Goal: Information Seeking & Learning: Understand process/instructions

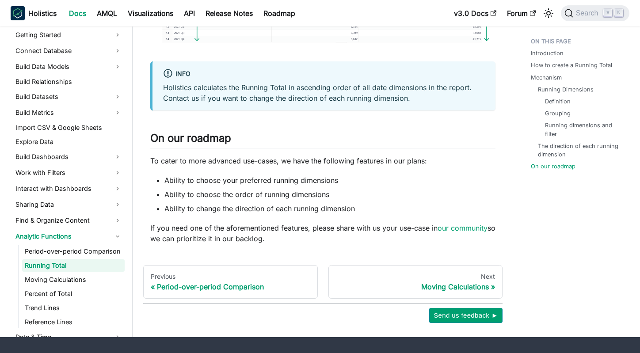
scroll to position [1916, 0]
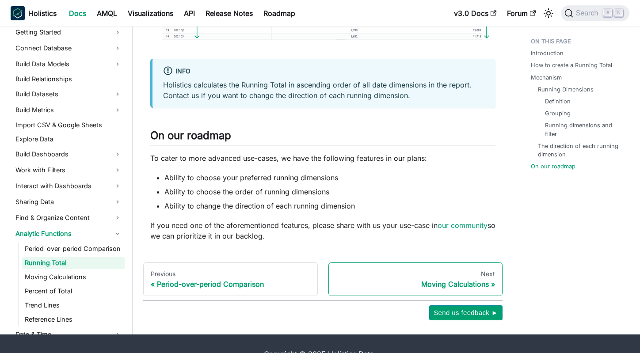
click at [445, 282] on div "Moving Calculations" at bounding box center [416, 284] width 160 height 9
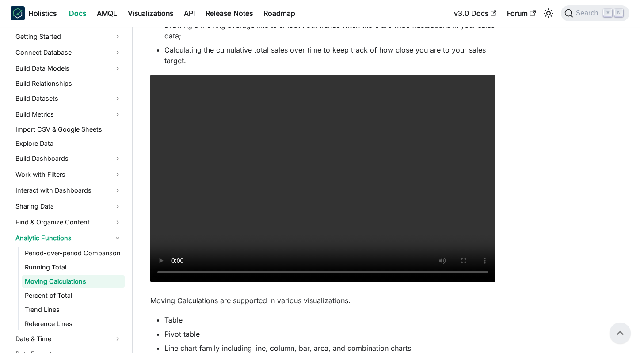
scroll to position [229, 0]
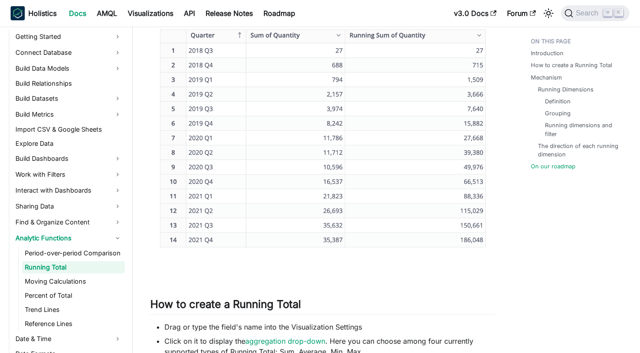
scroll to position [1916, 0]
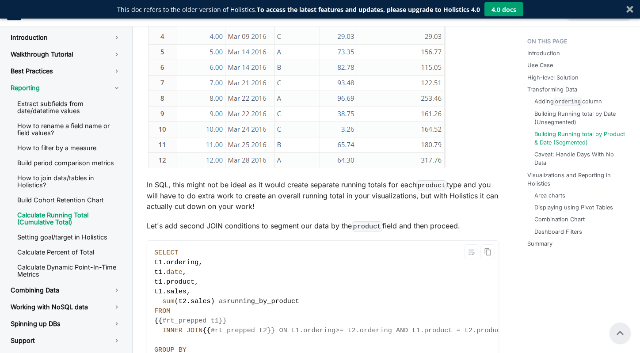
scroll to position [2931, 0]
